Goal: Task Accomplishment & Management: Complete application form

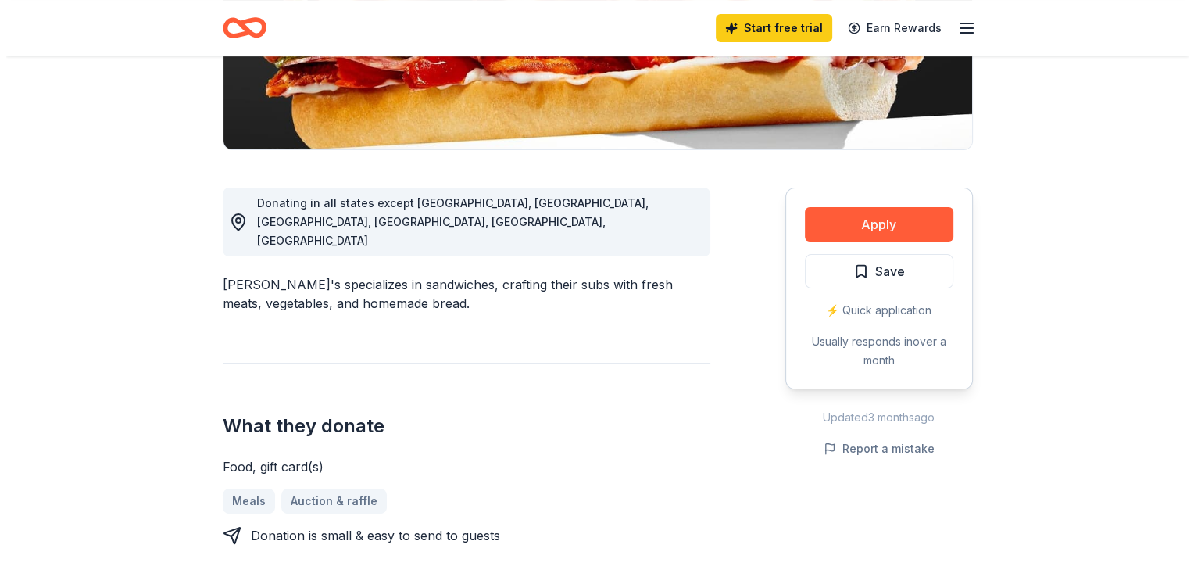
scroll to position [325, 0]
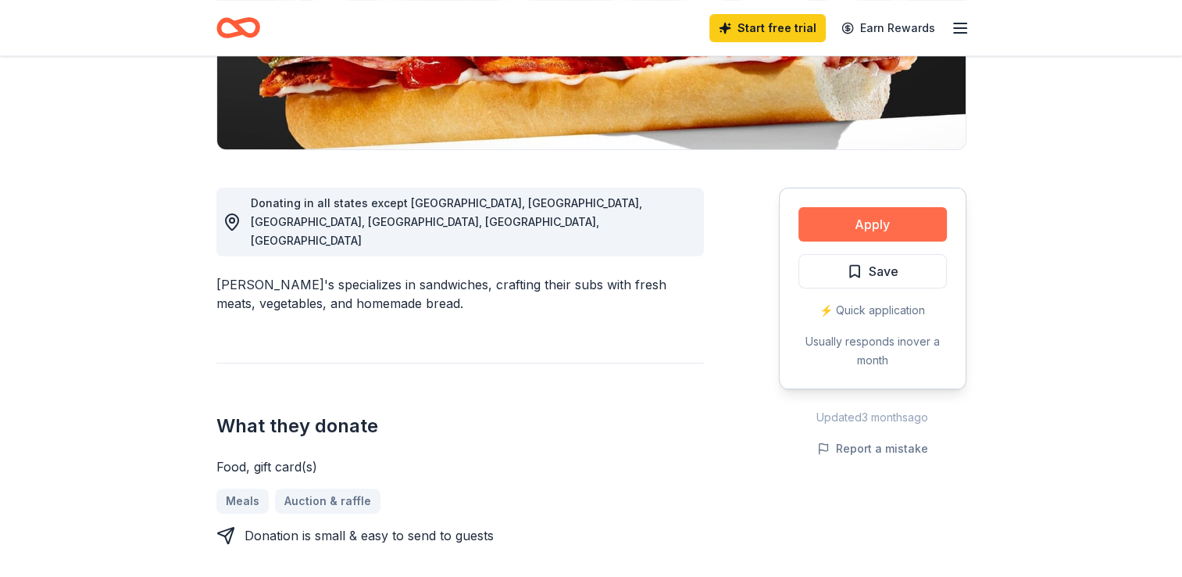
click at [902, 233] on button "Apply" at bounding box center [872, 224] width 148 height 34
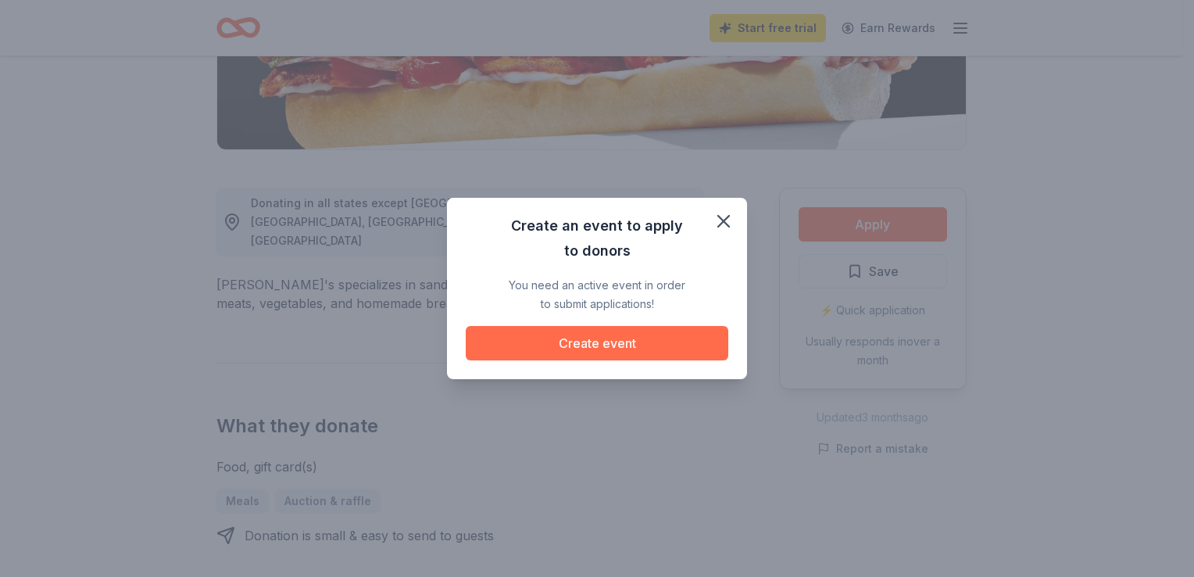
click at [571, 341] on button "Create event" at bounding box center [597, 343] width 262 height 34
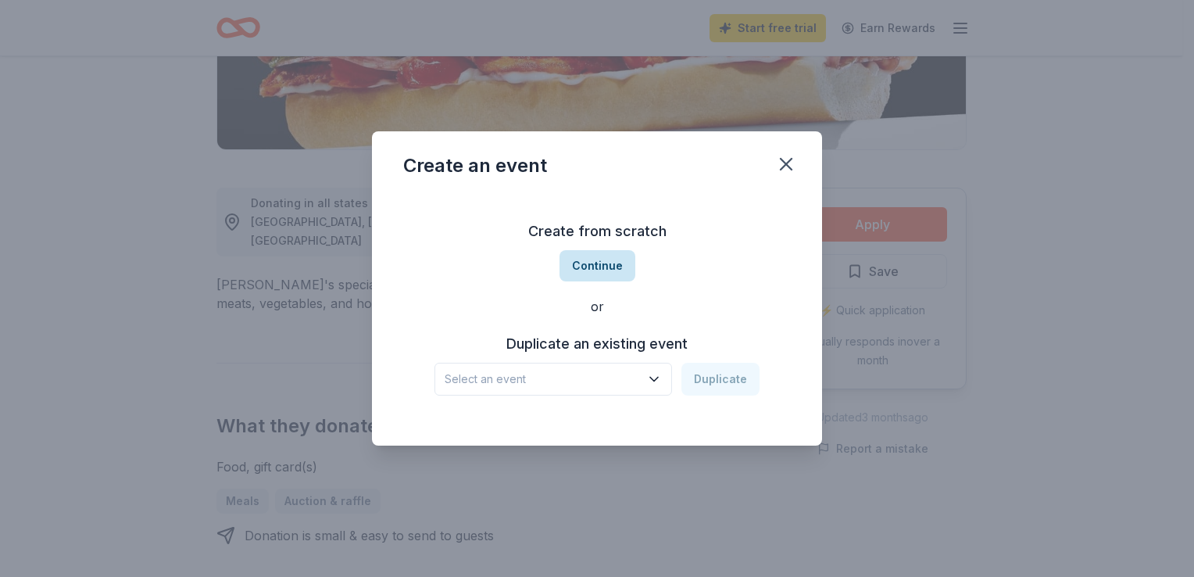
click at [598, 267] on button "Continue" at bounding box center [597, 265] width 76 height 31
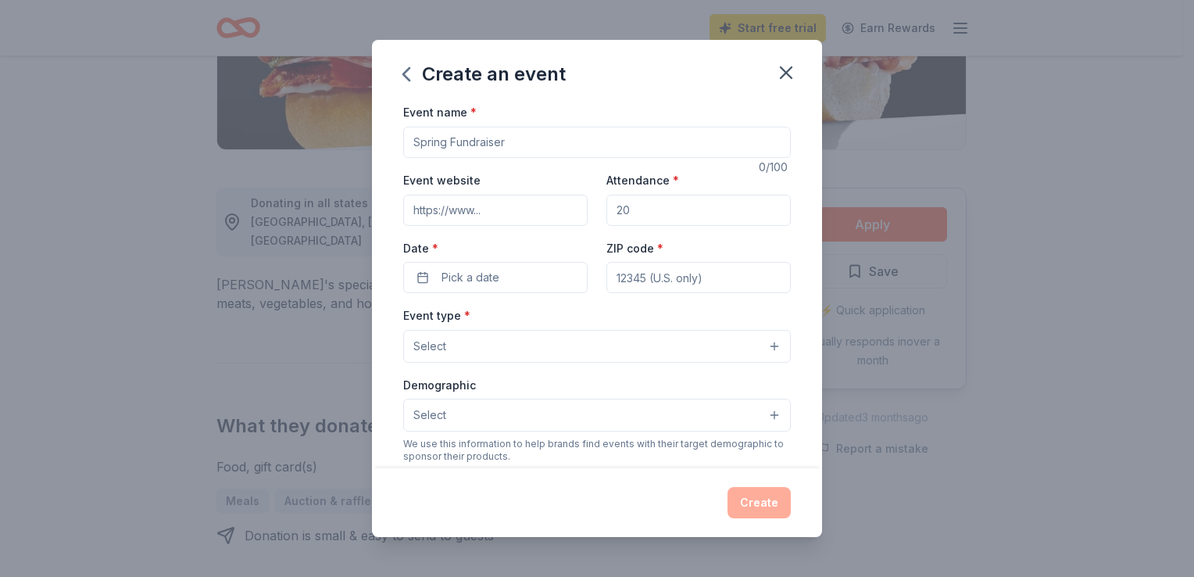
click at [528, 205] on input "Event website" at bounding box center [495, 210] width 184 height 31
type input "https://holyfamilyacad.org/"
type input "250"
type input "2969 N Greenfield Rd, Phoenix, AZ 85016"
click at [517, 270] on button "Pick a date" at bounding box center [495, 277] width 184 height 31
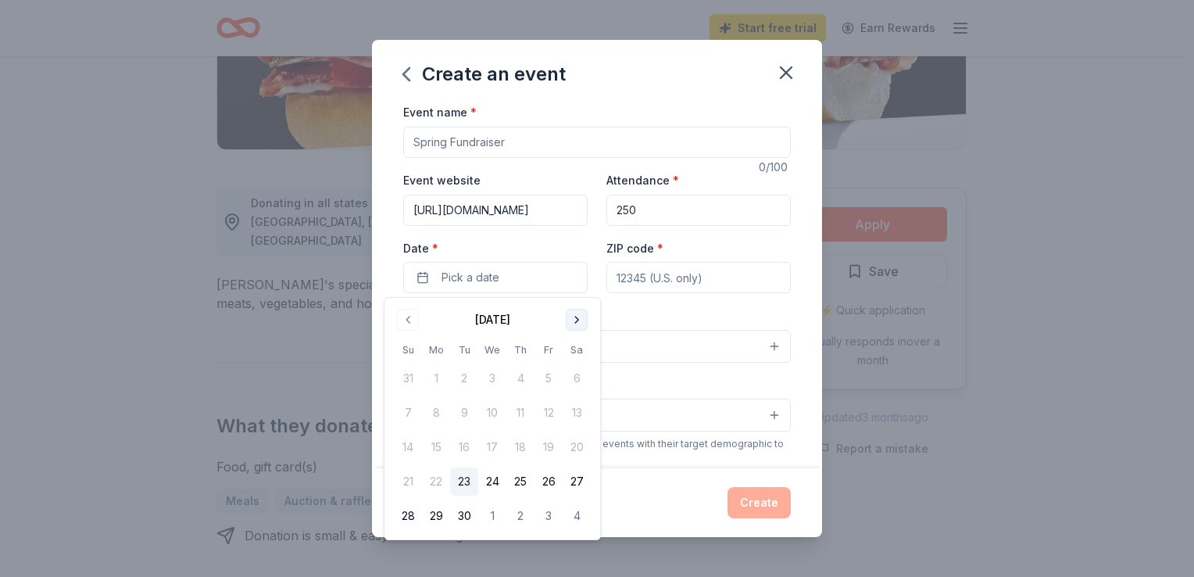
click at [580, 318] on button "Go to next month" at bounding box center [577, 320] width 22 height 22
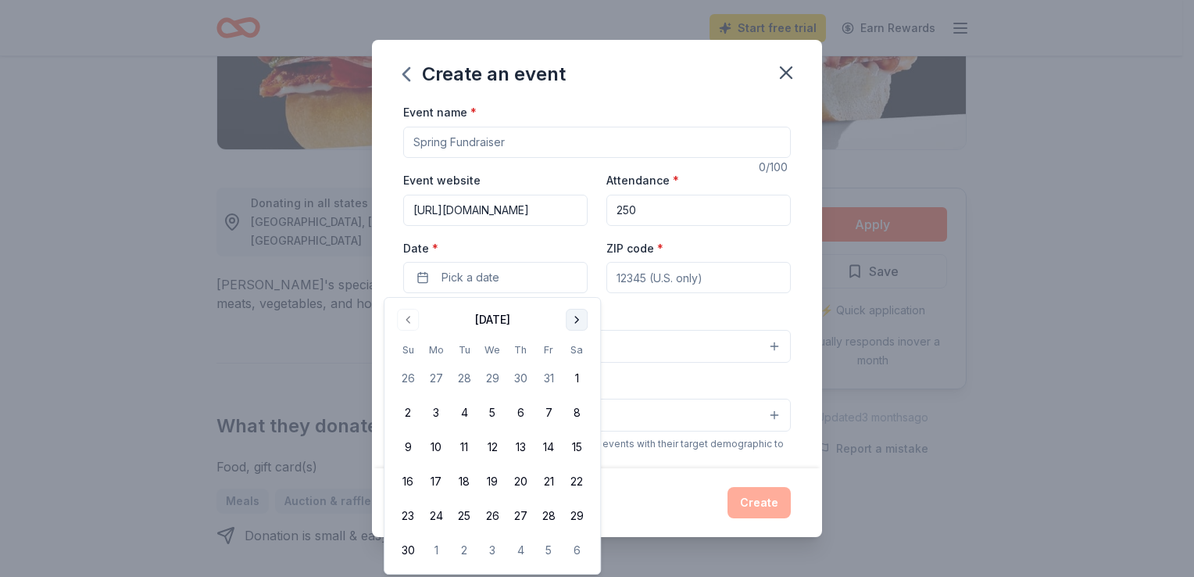
click at [580, 318] on button "Go to next month" at bounding box center [577, 320] width 22 height 22
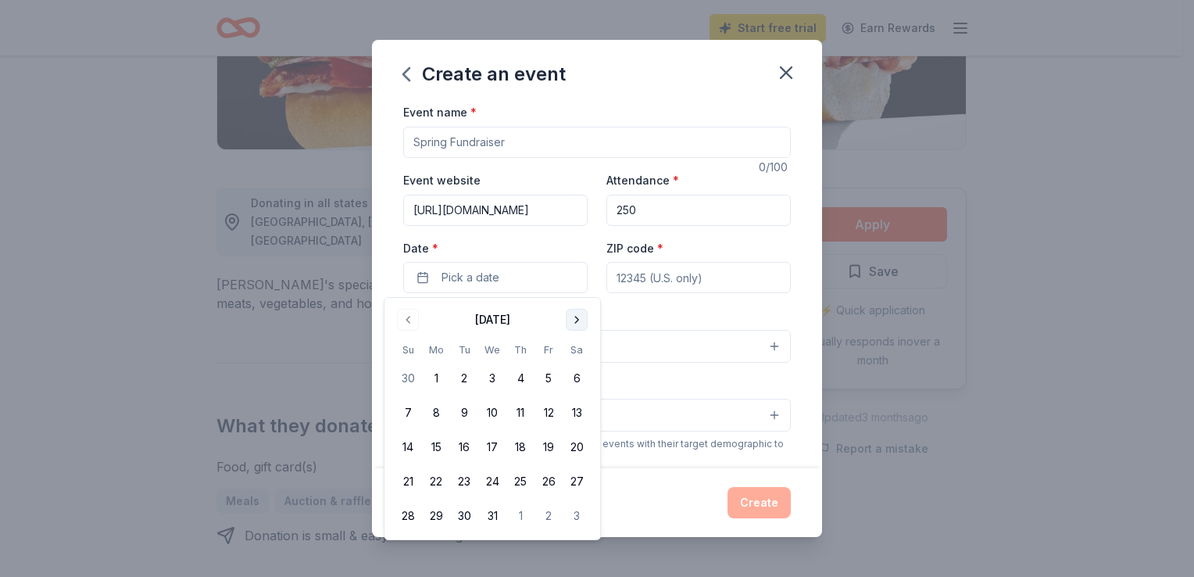
click at [580, 318] on button "Go to next month" at bounding box center [577, 320] width 22 height 22
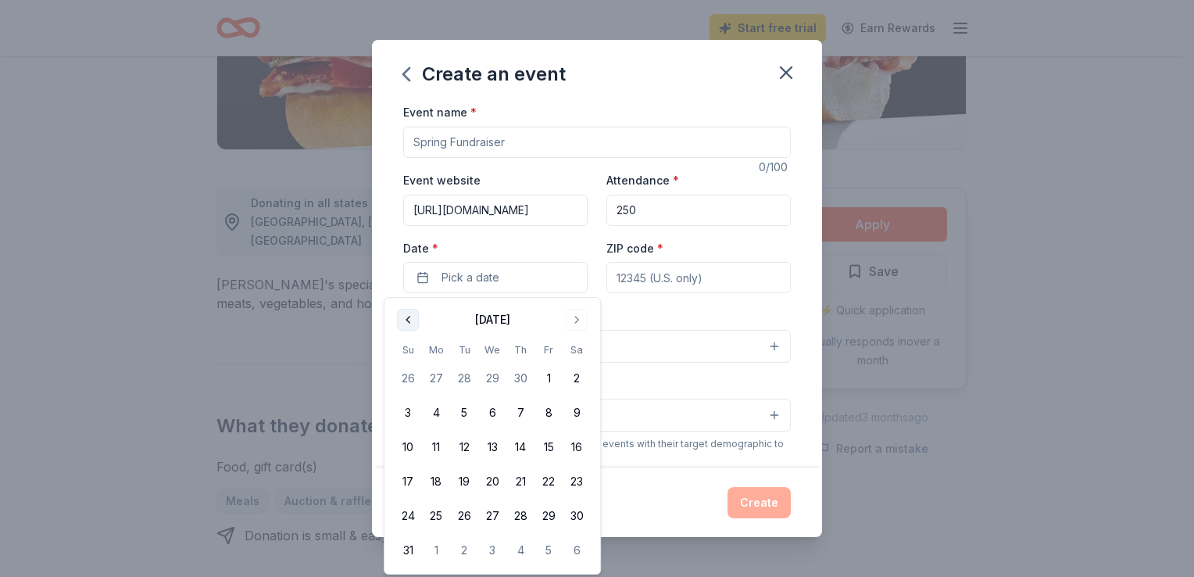
click at [409, 320] on button "Go to previous month" at bounding box center [408, 320] width 22 height 22
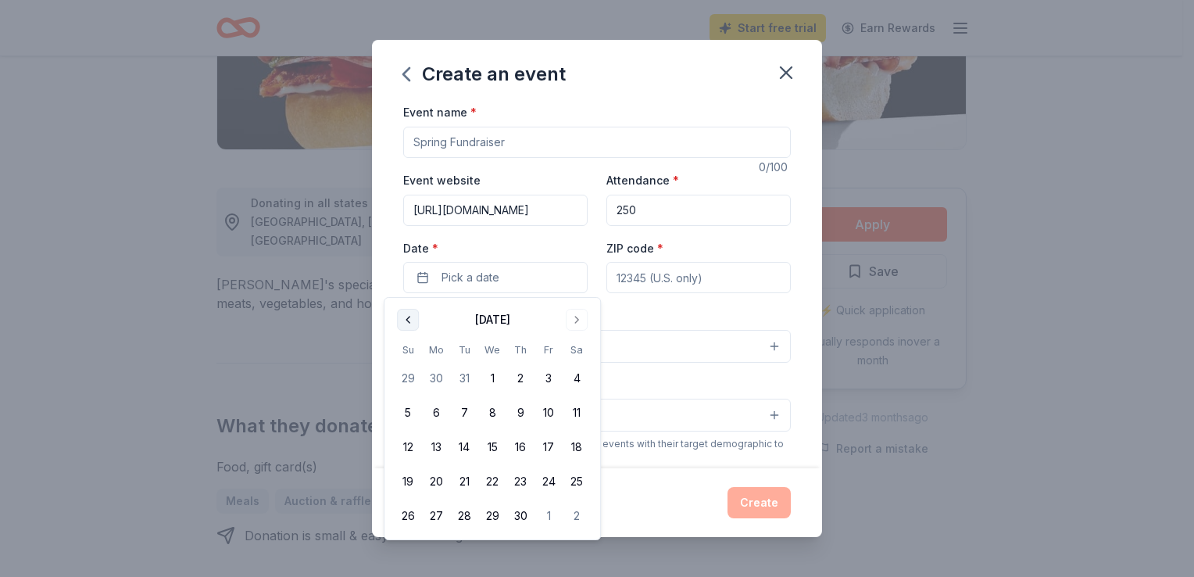
click at [409, 320] on button "Go to previous month" at bounding box center [408, 320] width 22 height 22
click at [574, 323] on button "Go to next month" at bounding box center [577, 320] width 22 height 22
click at [575, 442] on button "21" at bounding box center [576, 447] width 28 height 28
click at [639, 273] on input "ZIP code *" at bounding box center [698, 277] width 184 height 31
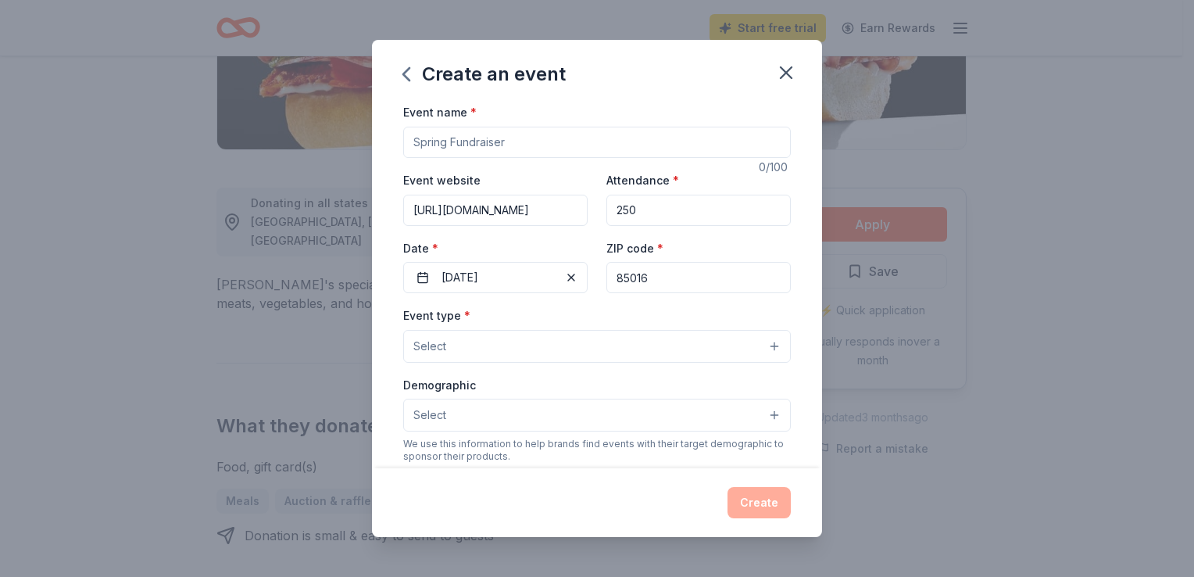
type input "85016"
click at [623, 329] on div "Event type * Select" at bounding box center [596, 333] width 387 height 57
click at [623, 338] on button "Select" at bounding box center [596, 346] width 387 height 33
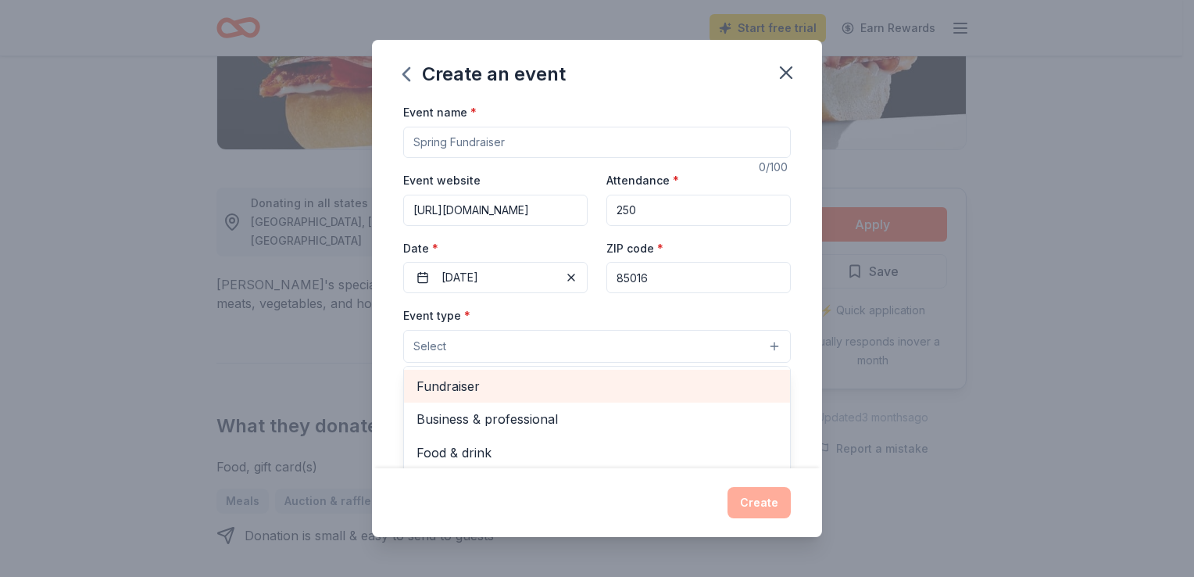
click at [553, 388] on span "Fundraiser" at bounding box center [596, 386] width 361 height 20
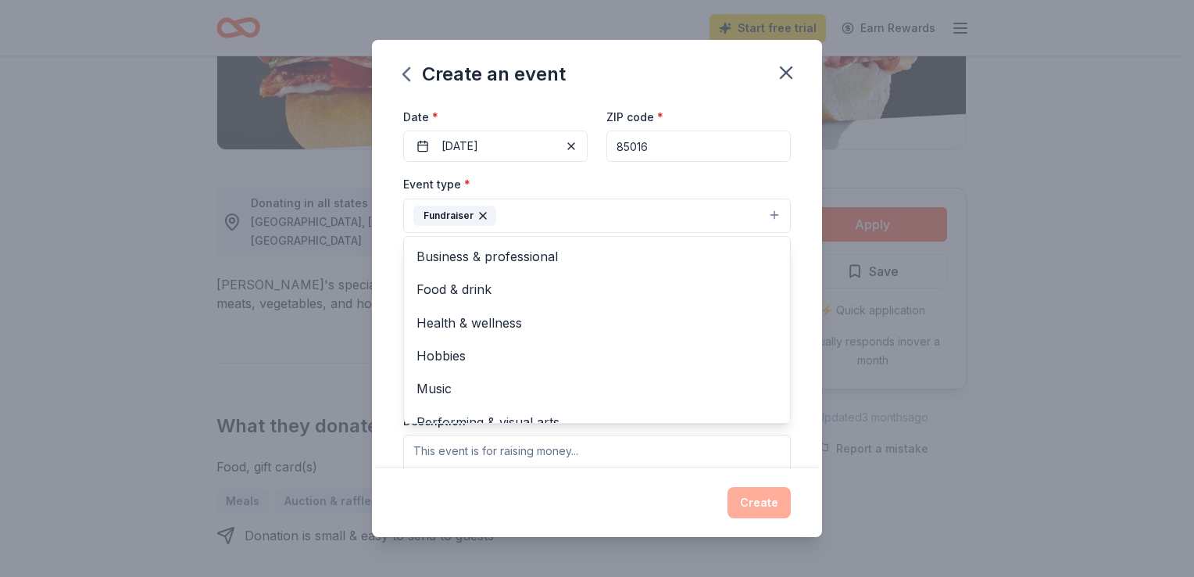
scroll to position [170, 0]
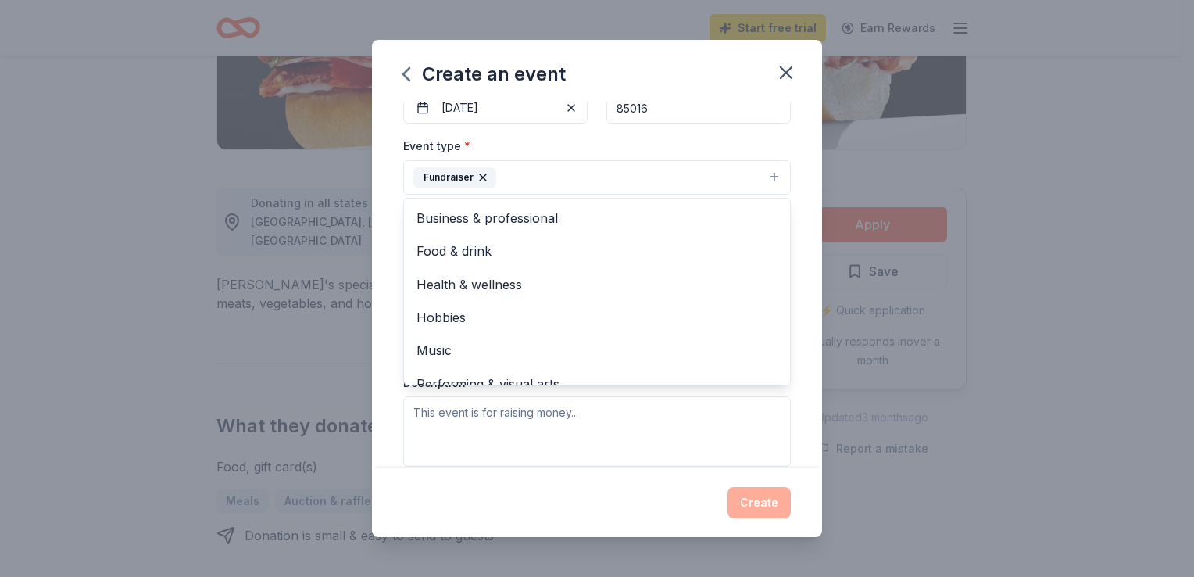
click at [650, 456] on div "Event type * Fundraiser Business & professional Food & drink Health & wellness …" at bounding box center [596, 301] width 387 height 330
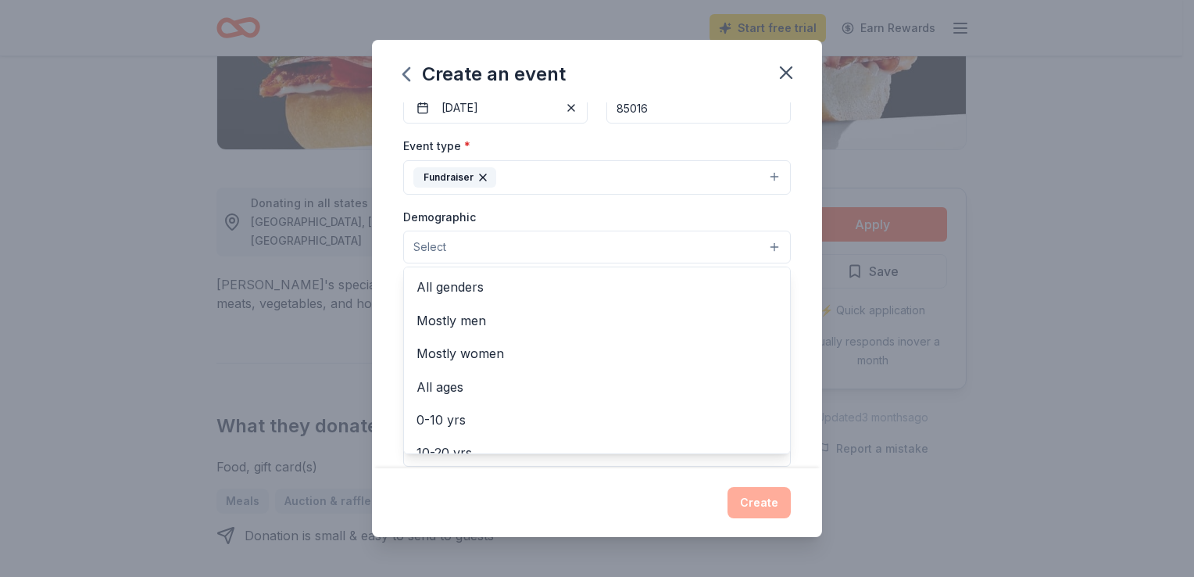
click at [584, 248] on button "Select" at bounding box center [596, 246] width 387 height 33
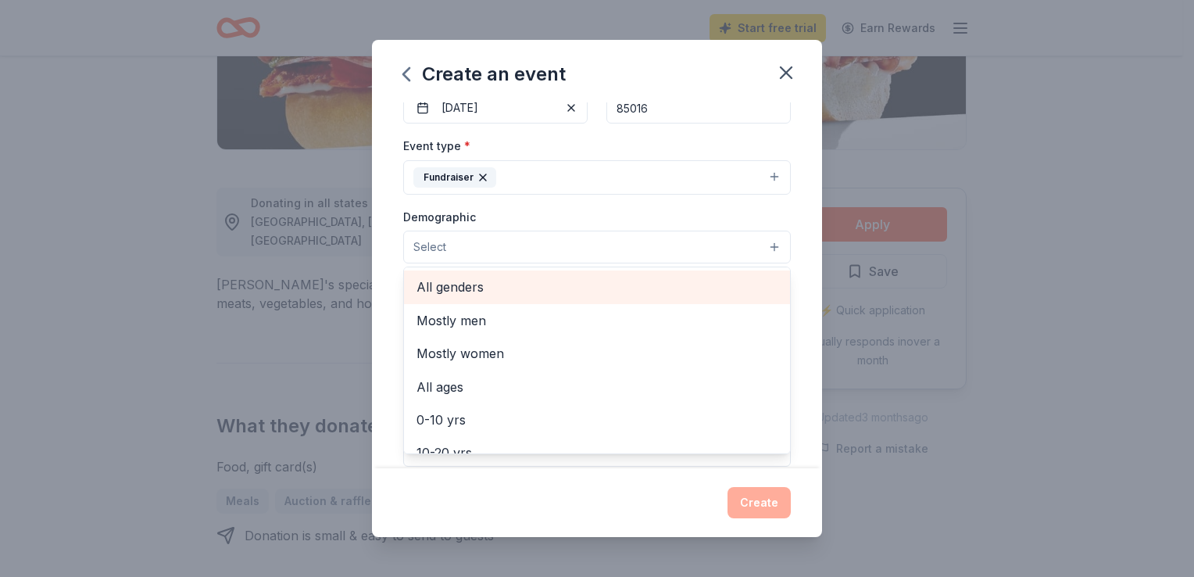
click at [567, 288] on span "All genders" at bounding box center [596, 287] width 361 height 20
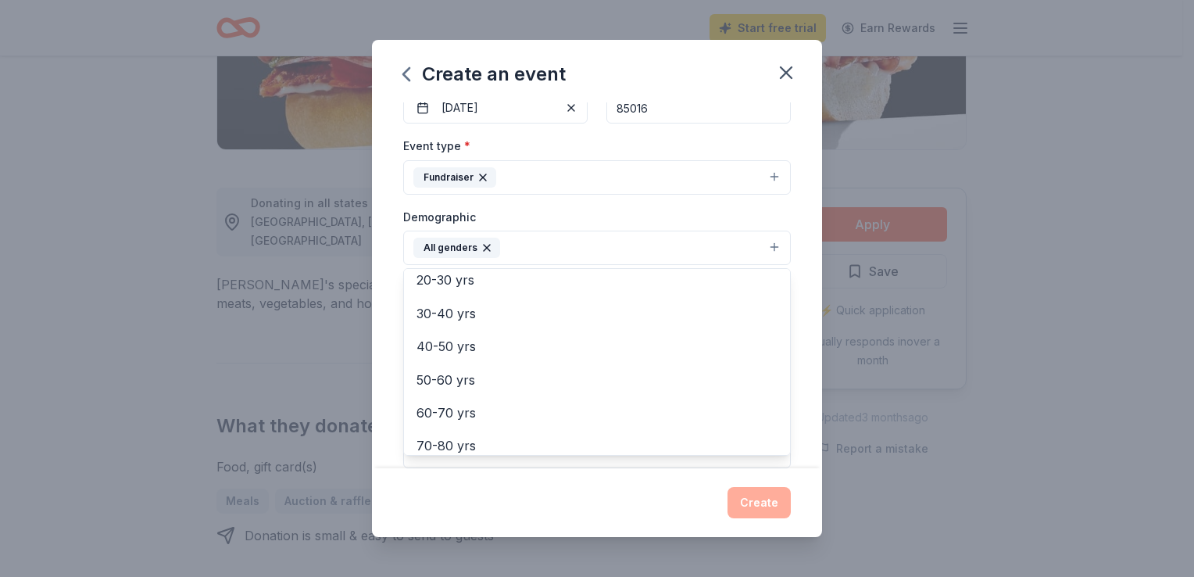
scroll to position [217, 0]
click at [597, 514] on div "Create an event Event name * 0 /100 Event website https://holyfamilyacad.org/ A…" at bounding box center [597, 288] width 450 height 496
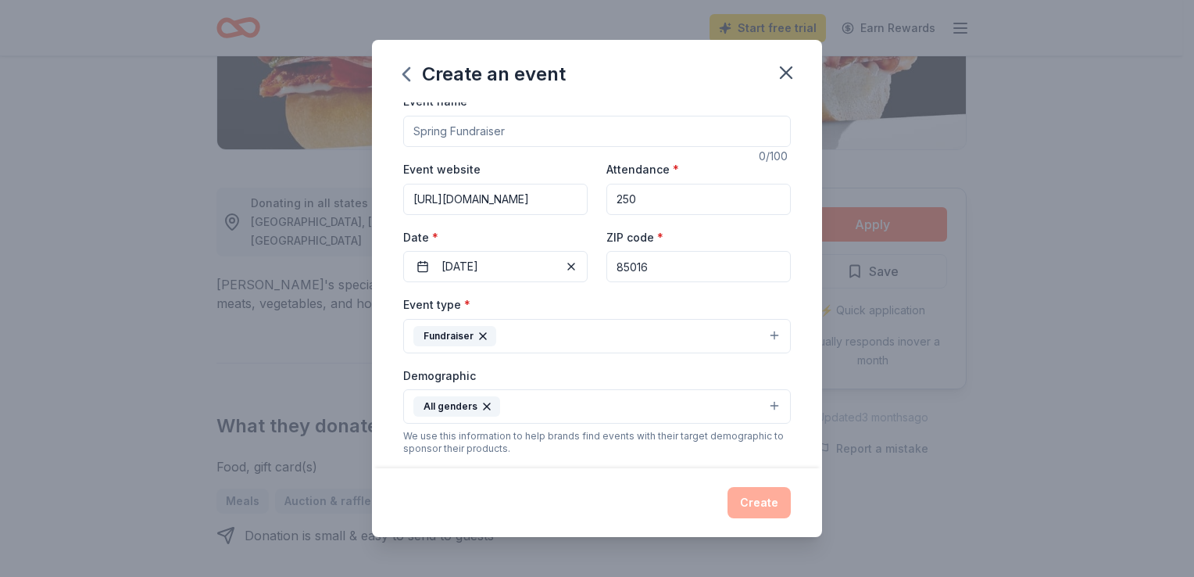
scroll to position [0, 0]
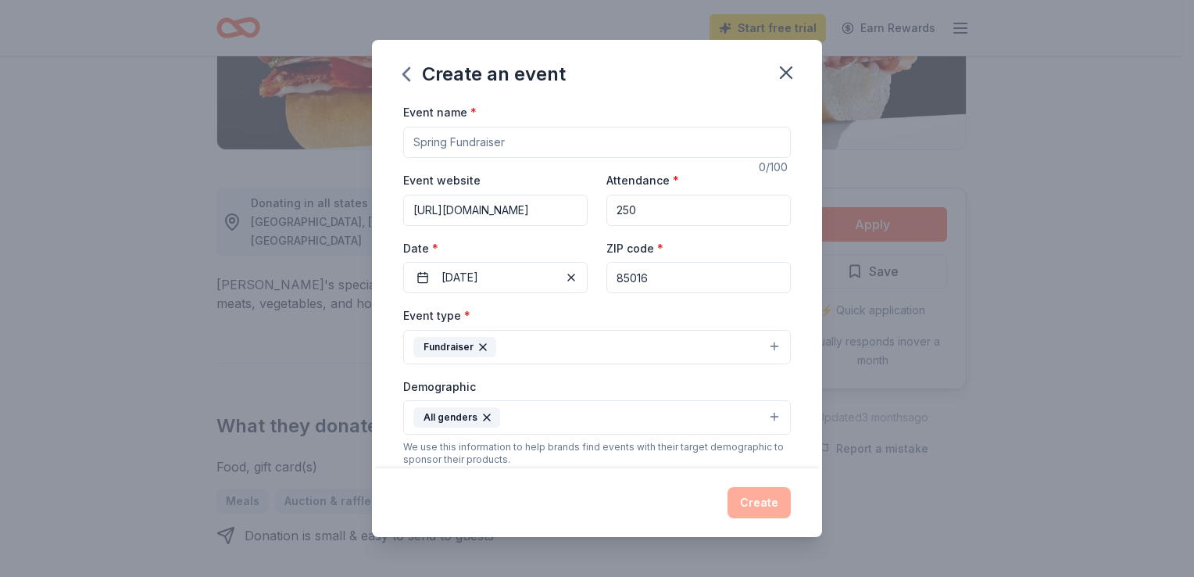
drag, startPoint x: 530, startPoint y: 136, endPoint x: 409, endPoint y: 123, distance: 121.7
click at [409, 123] on div "Event name *" at bounding box center [596, 129] width 387 height 55
type input "Holy Family Academy Grand Gala"
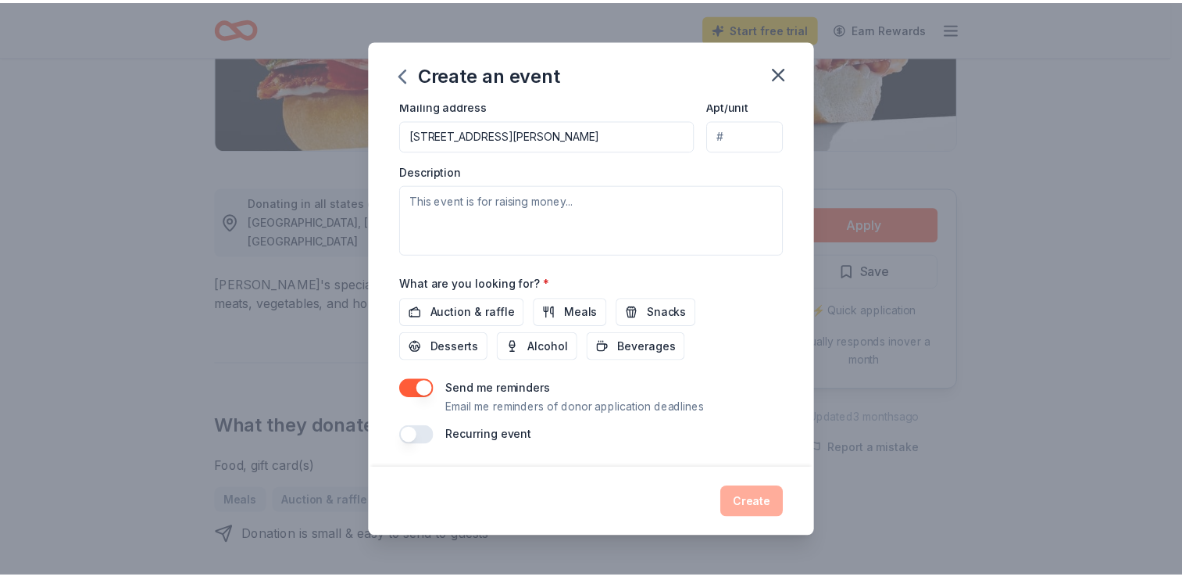
scroll to position [384, 0]
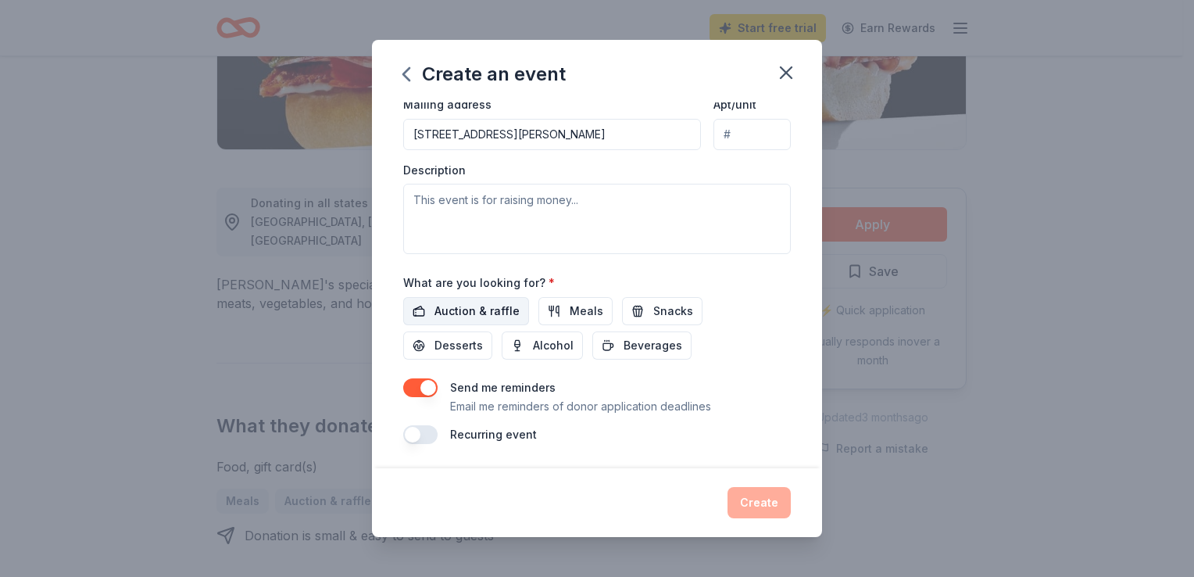
click at [443, 299] on button "Auction & raffle" at bounding box center [466, 311] width 126 height 28
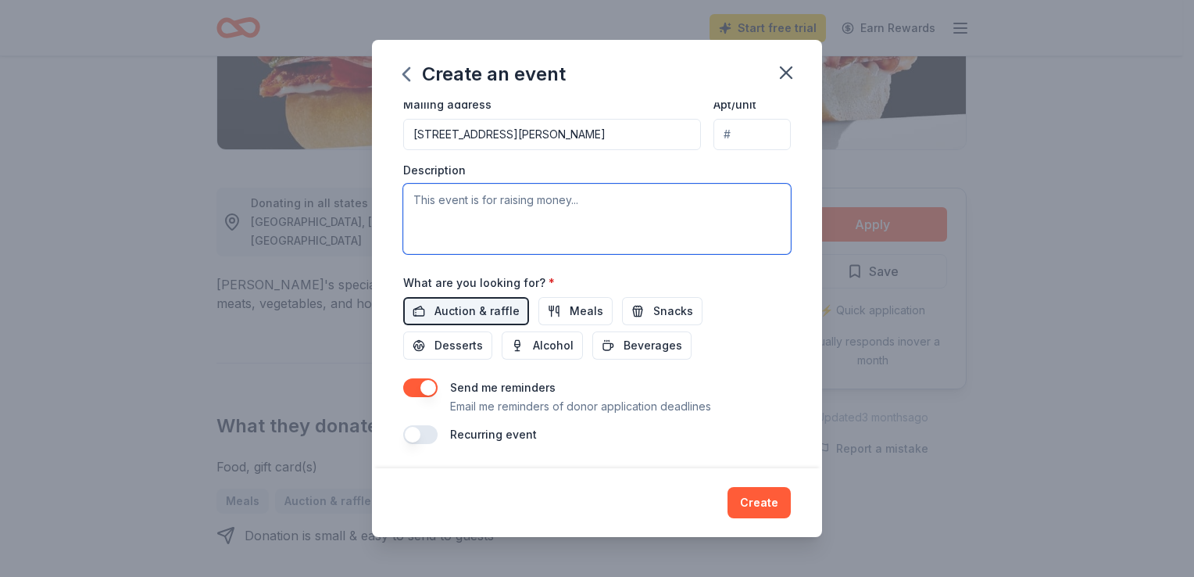
click at [569, 199] on textarea at bounding box center [596, 219] width 387 height 70
type textarea "Holy Family Academy is a K-12 school in Phoenix, Arizona."
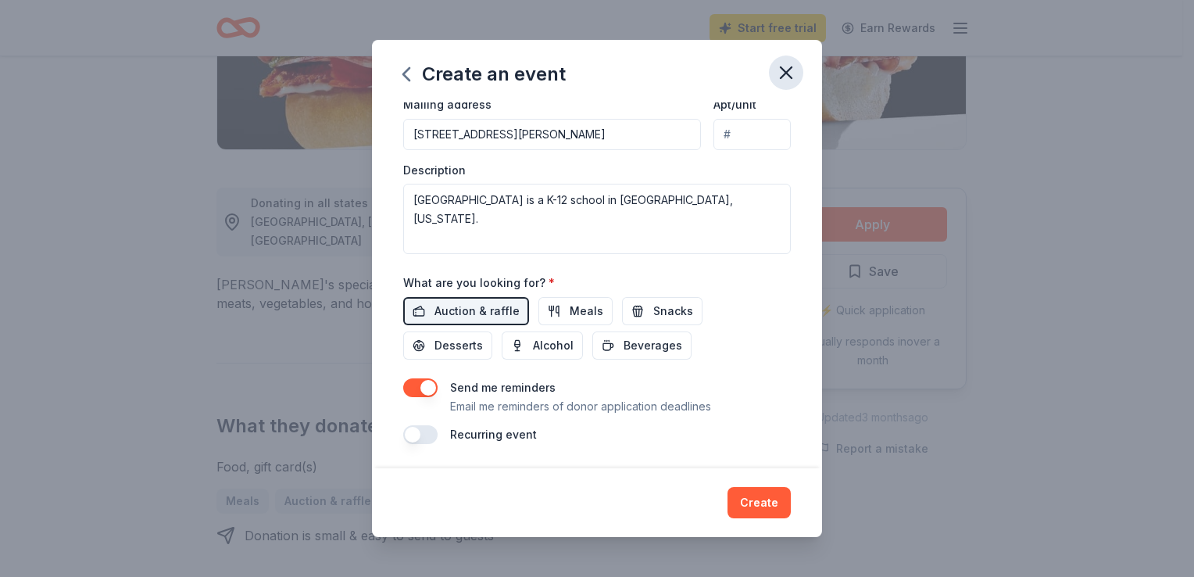
click at [782, 77] on icon "button" at bounding box center [785, 72] width 11 height 11
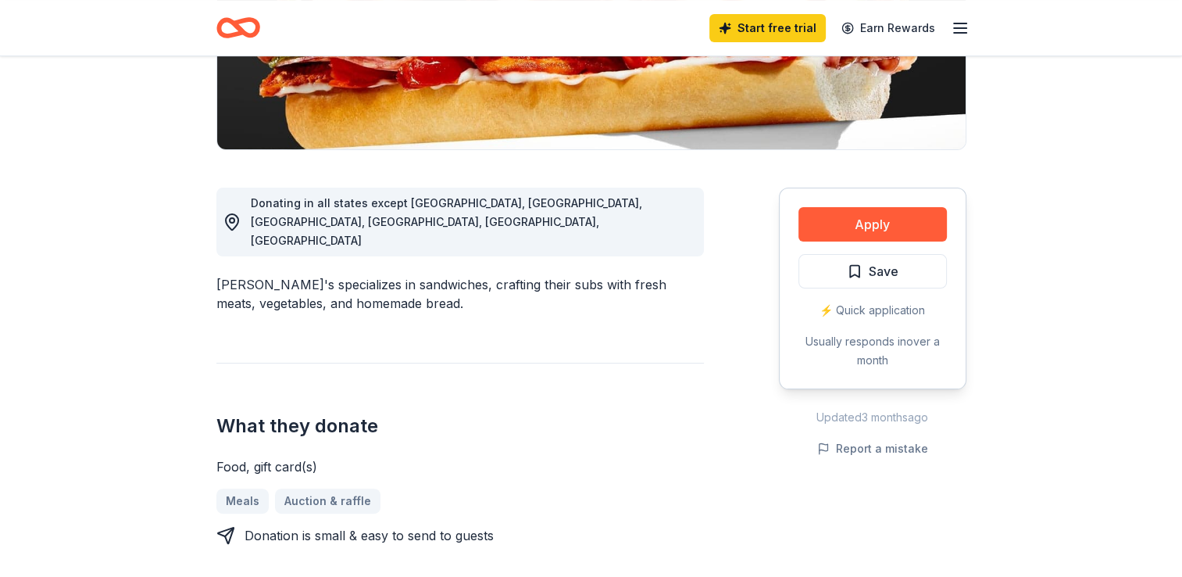
scroll to position [0, 0]
